Goal: Find specific page/section: Find specific page/section

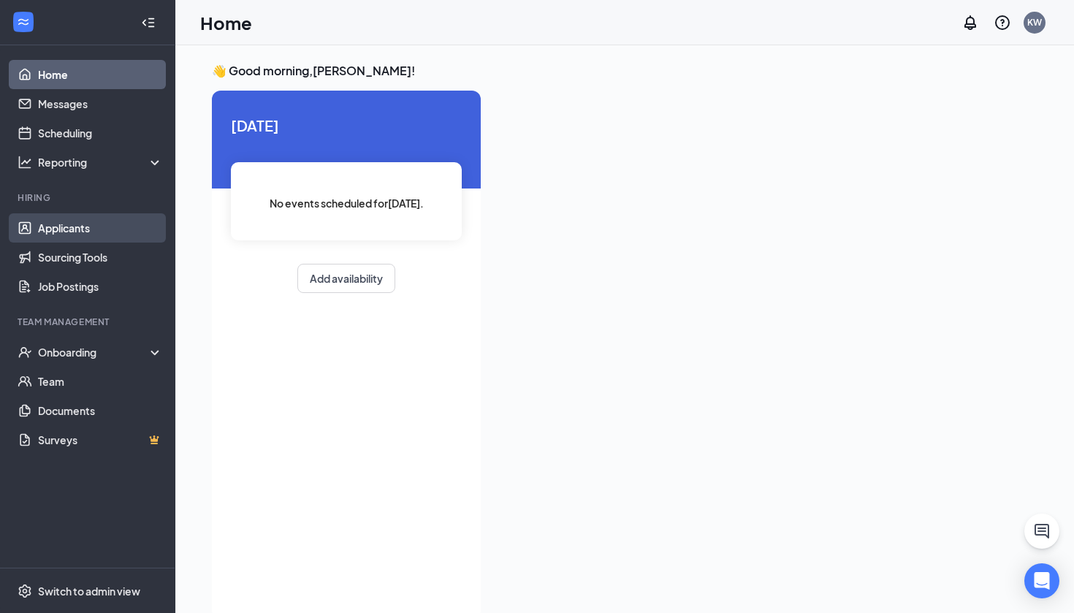
click at [68, 233] on link "Applicants" at bounding box center [100, 227] width 125 height 29
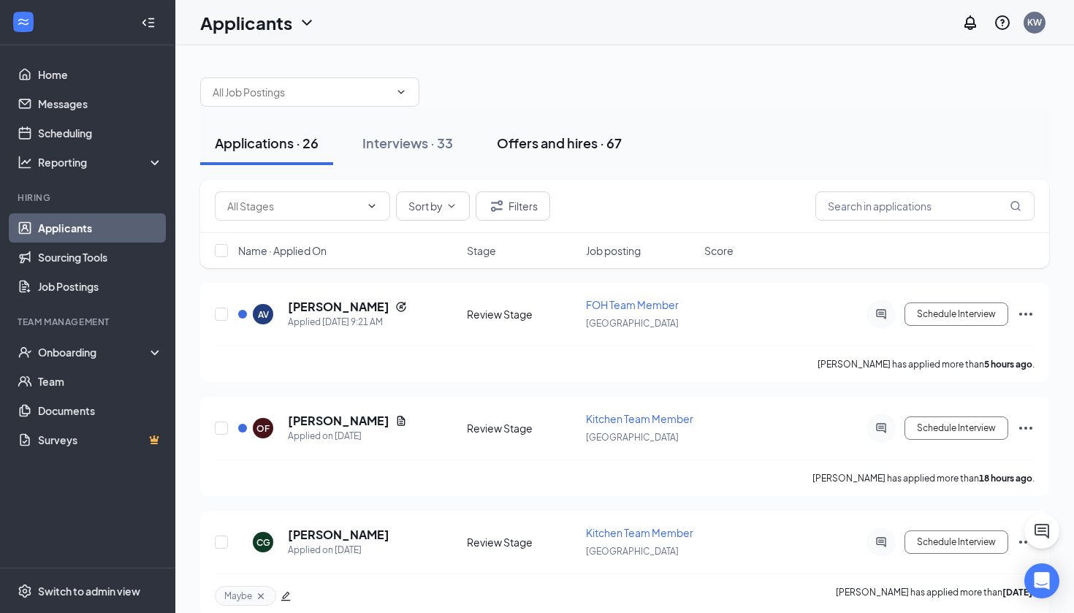
click at [578, 149] on div "Offers and hires · 67" at bounding box center [559, 143] width 125 height 18
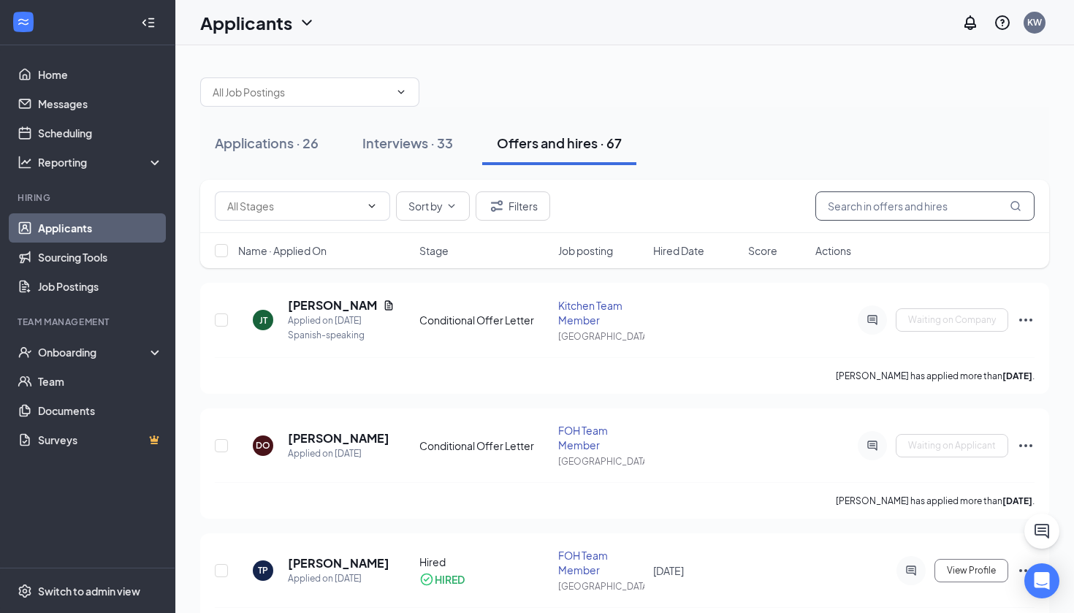
click at [904, 210] on input "text" at bounding box center [925, 205] width 219 height 29
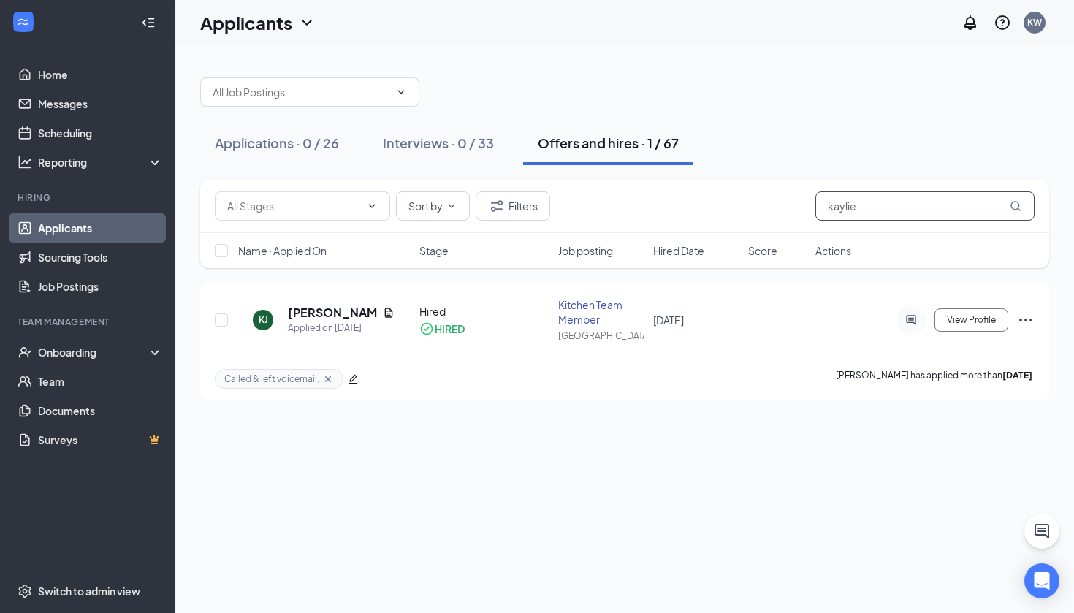
type input "[PERSON_NAME]"
drag, startPoint x: 799, startPoint y: 217, endPoint x: 319, endPoint y: 310, distance: 489.1
click at [319, 310] on h5 "[PERSON_NAME]" at bounding box center [332, 313] width 89 height 16
click at [332, 311] on h5 "[PERSON_NAME]" at bounding box center [332, 313] width 89 height 16
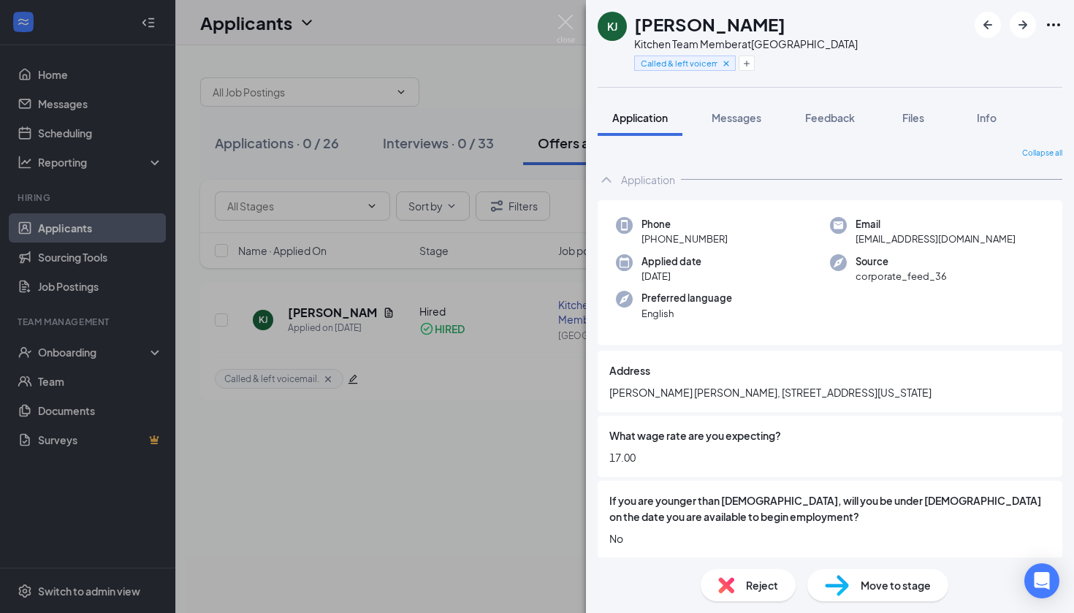
scroll to position [12, 0]
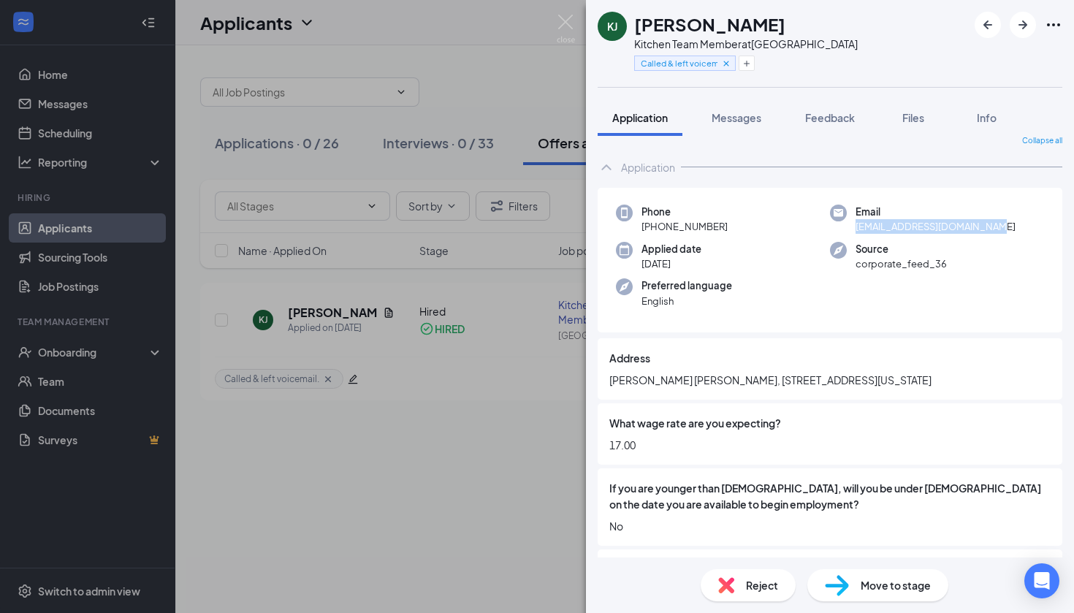
drag, startPoint x: 991, startPoint y: 229, endPoint x: 849, endPoint y: 230, distance: 141.8
click at [849, 230] on div "Email [EMAIL_ADDRESS][DOMAIN_NAME]" at bounding box center [937, 220] width 214 height 30
copy span "[EMAIL_ADDRESS][DOMAIN_NAME]"
